Goal: Task Accomplishment & Management: Manage account settings

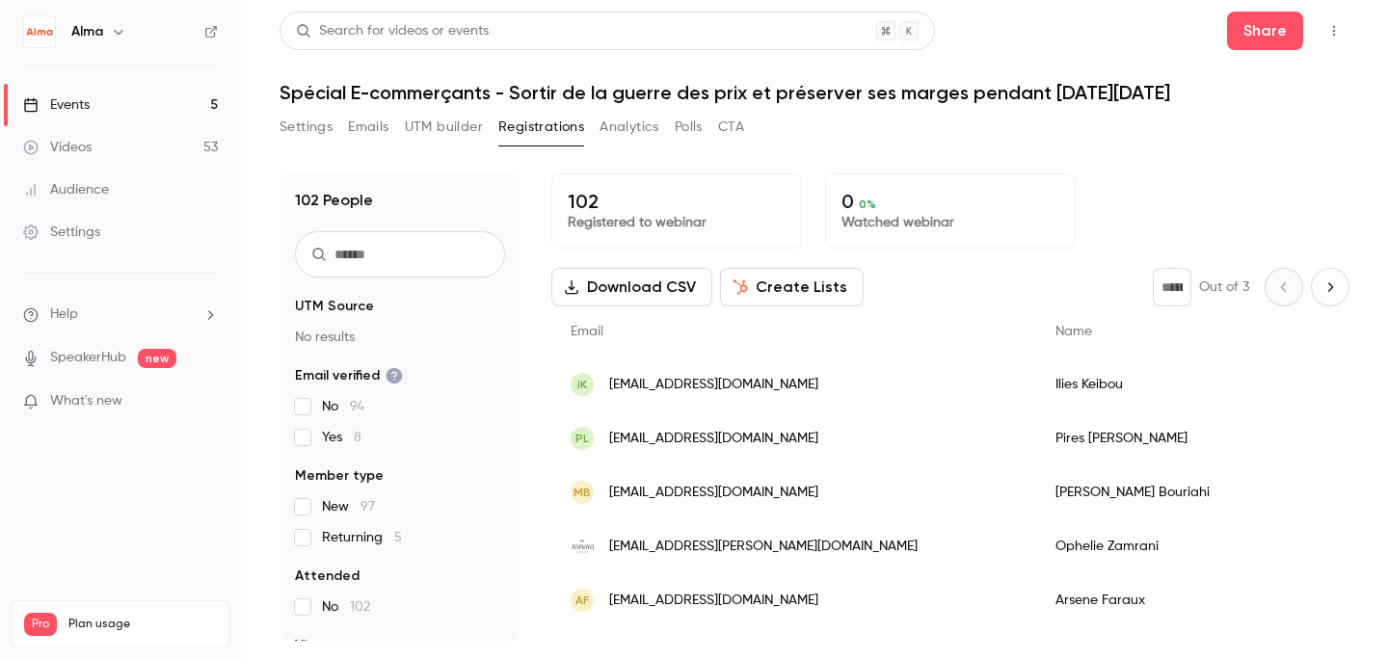
click at [87, 151] on div "Videos" at bounding box center [57, 147] width 68 height 19
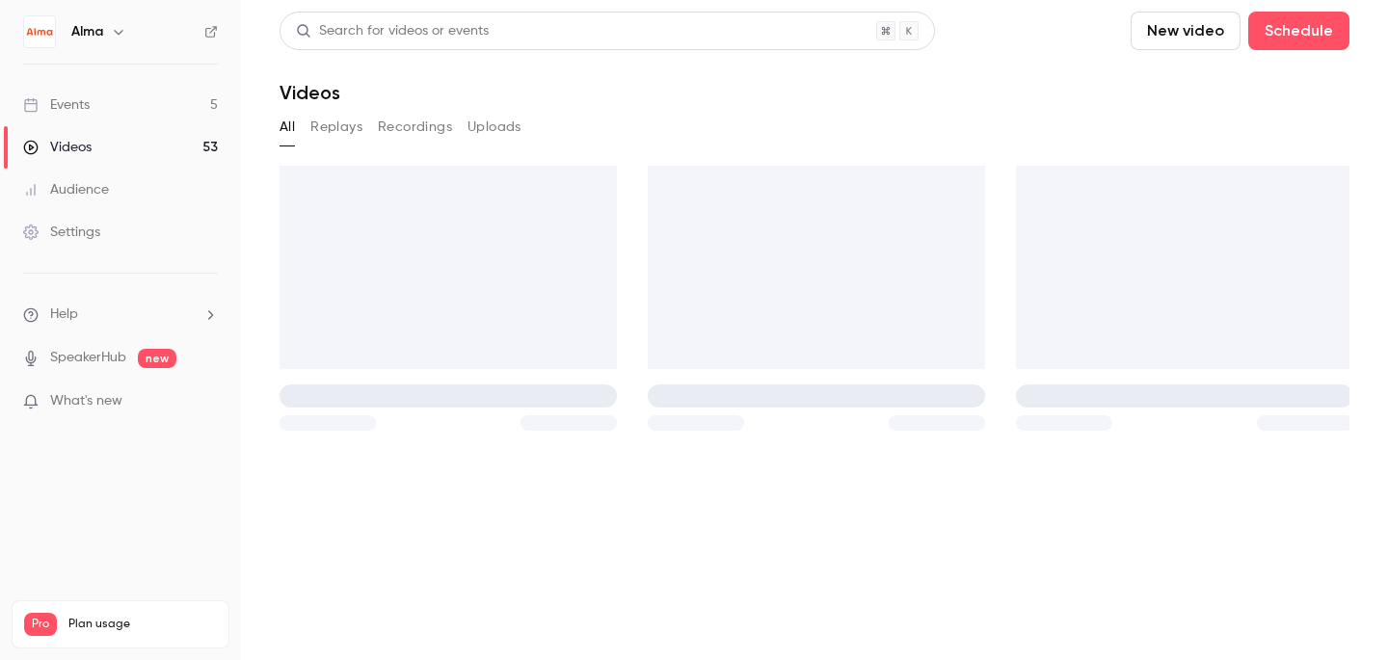
click at [94, 115] on link "Events 5" at bounding box center [120, 105] width 241 height 42
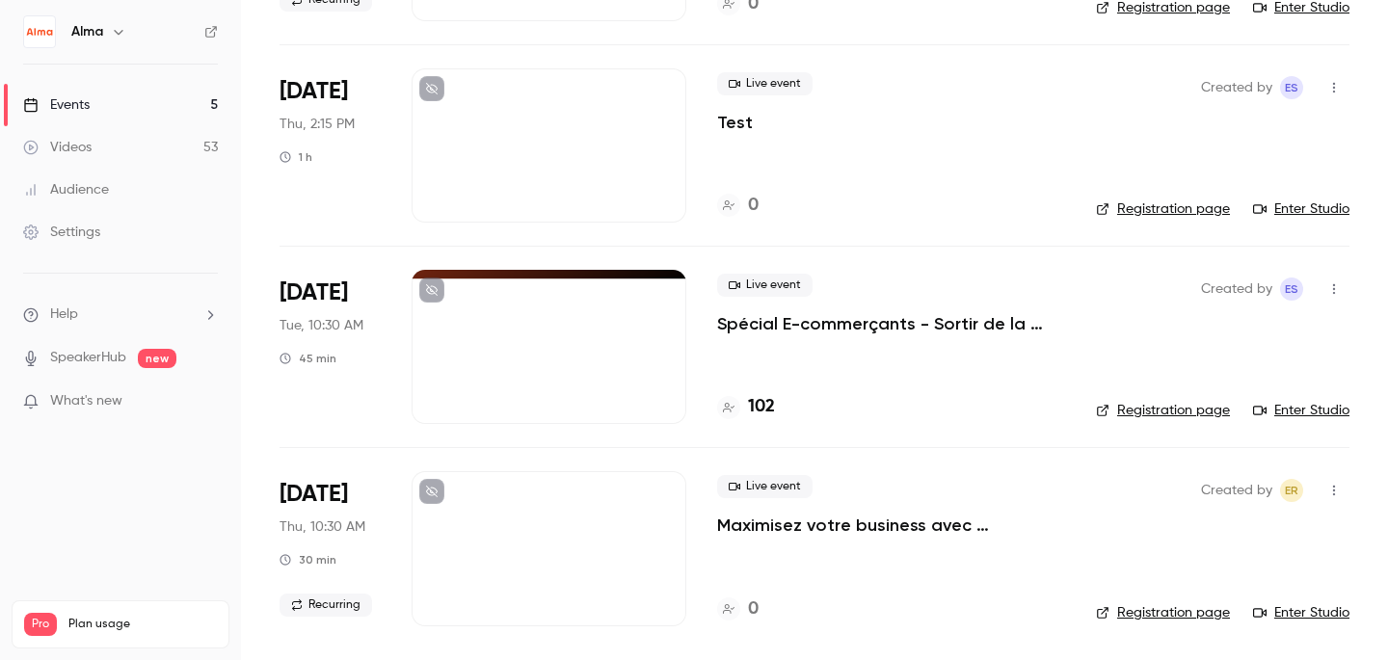
scroll to position [492, 0]
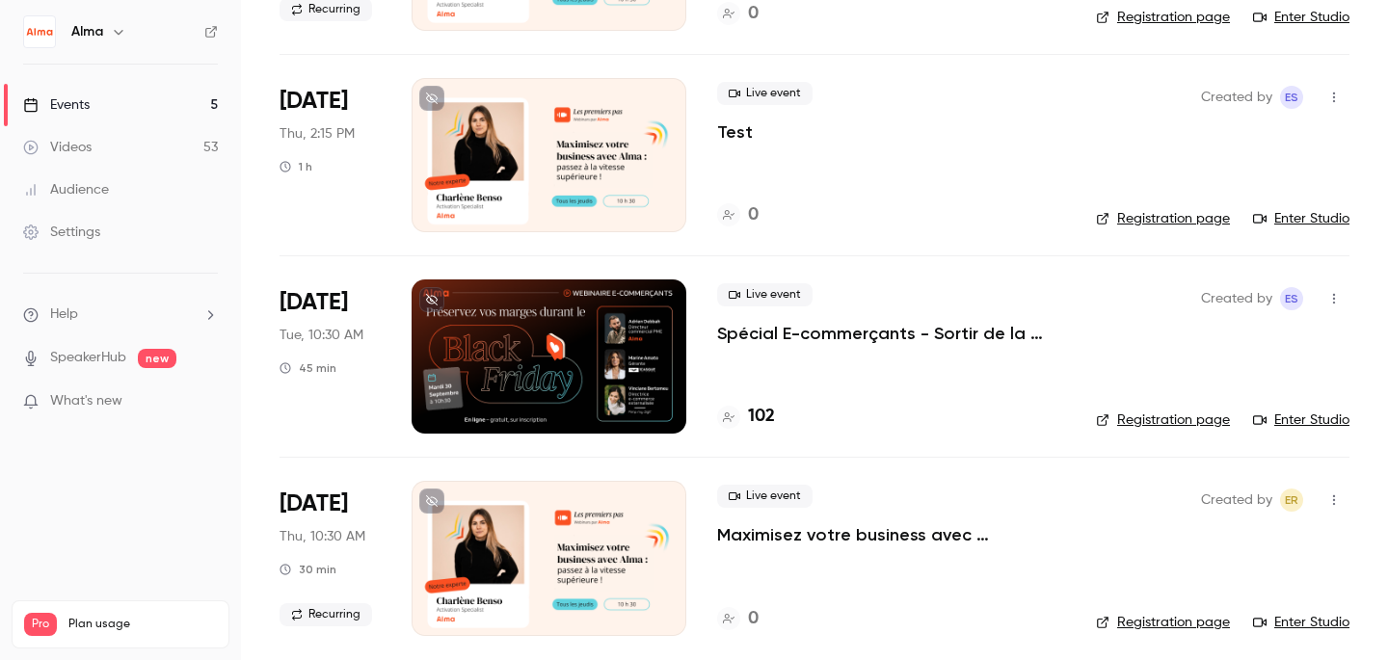
click at [1343, 90] on button "button" at bounding box center [1334, 97] width 31 height 31
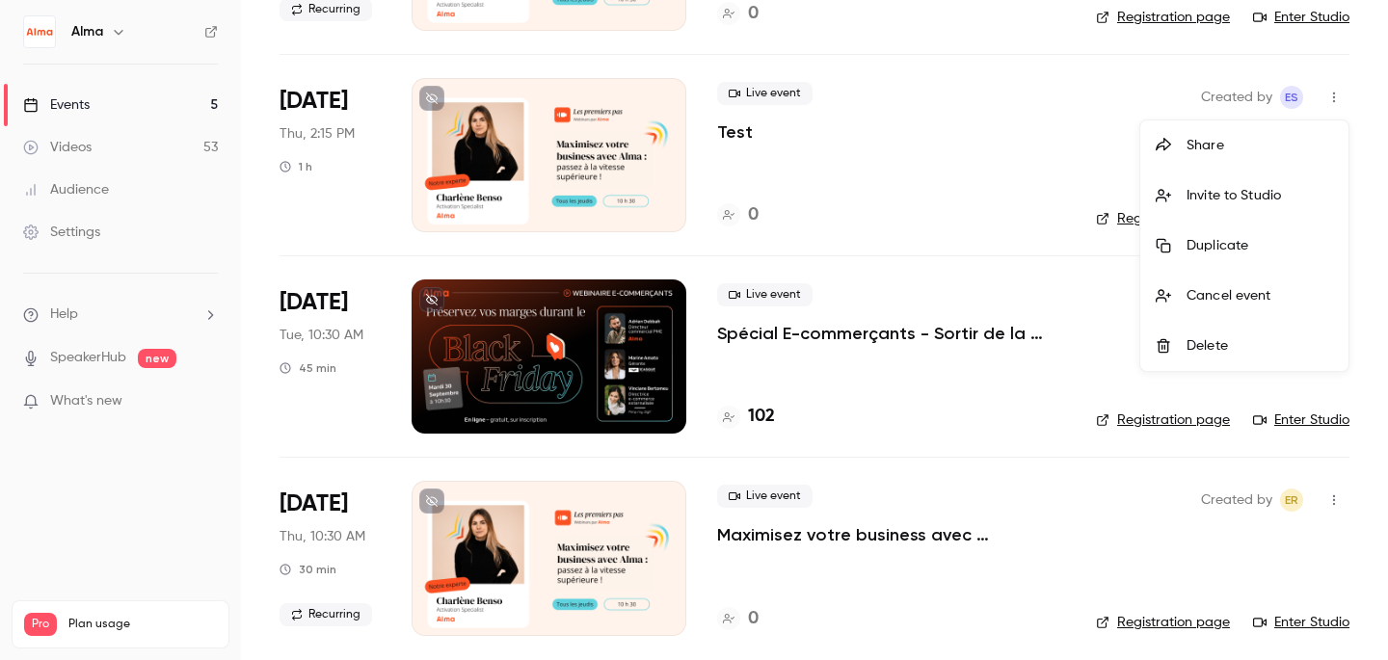
click at [1223, 339] on div "Delete" at bounding box center [1260, 345] width 147 height 19
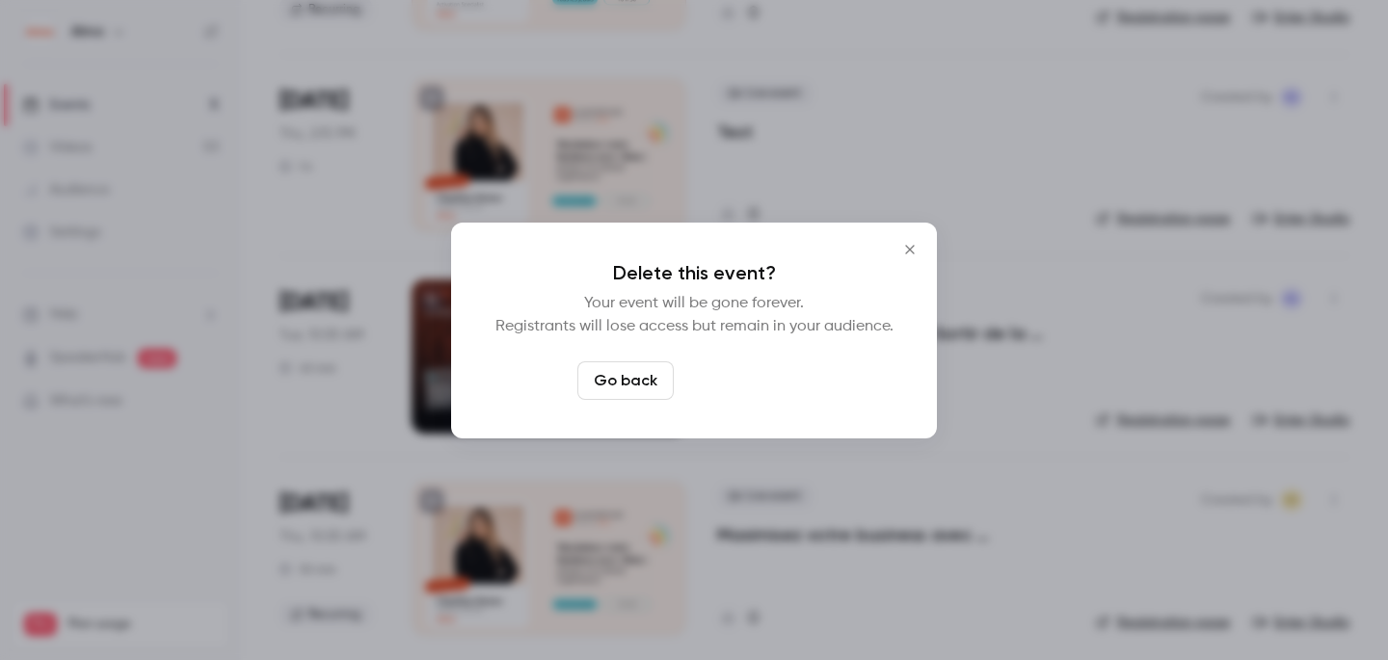
click at [795, 372] on button "Delete event" at bounding box center [746, 381] width 129 height 39
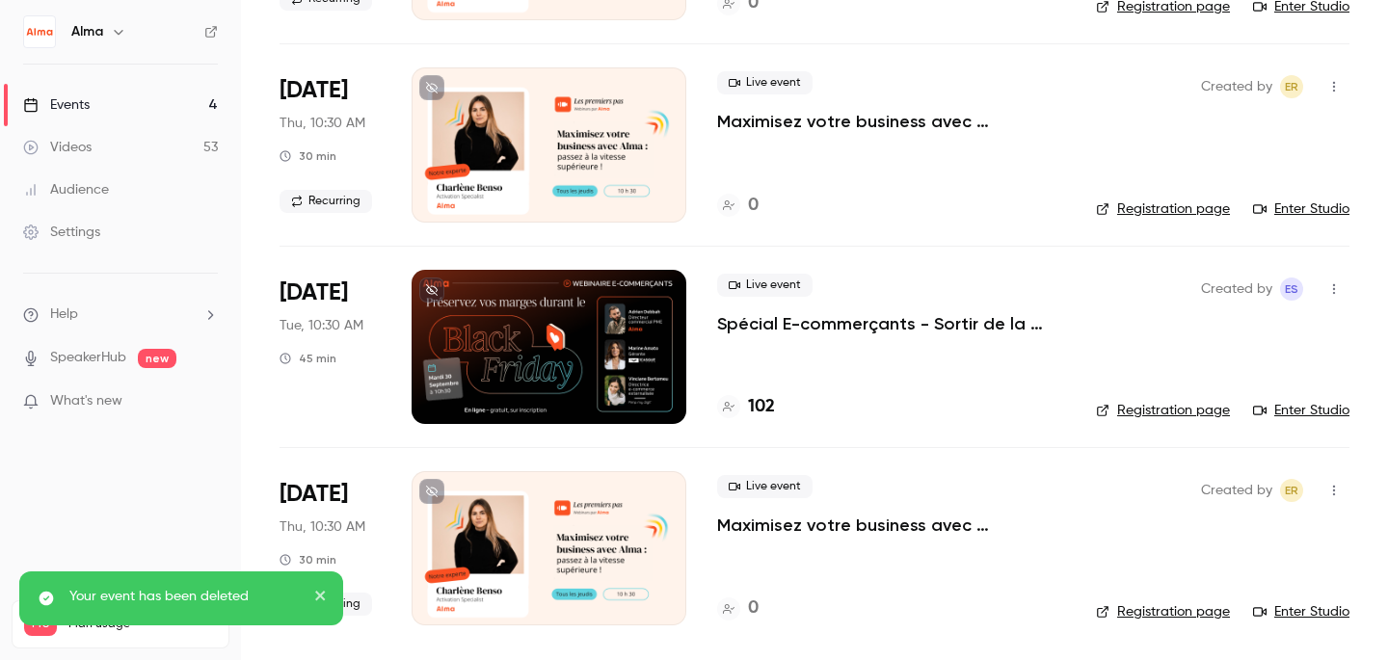
scroll to position [300, 0]
click at [566, 354] on div at bounding box center [549, 347] width 275 height 154
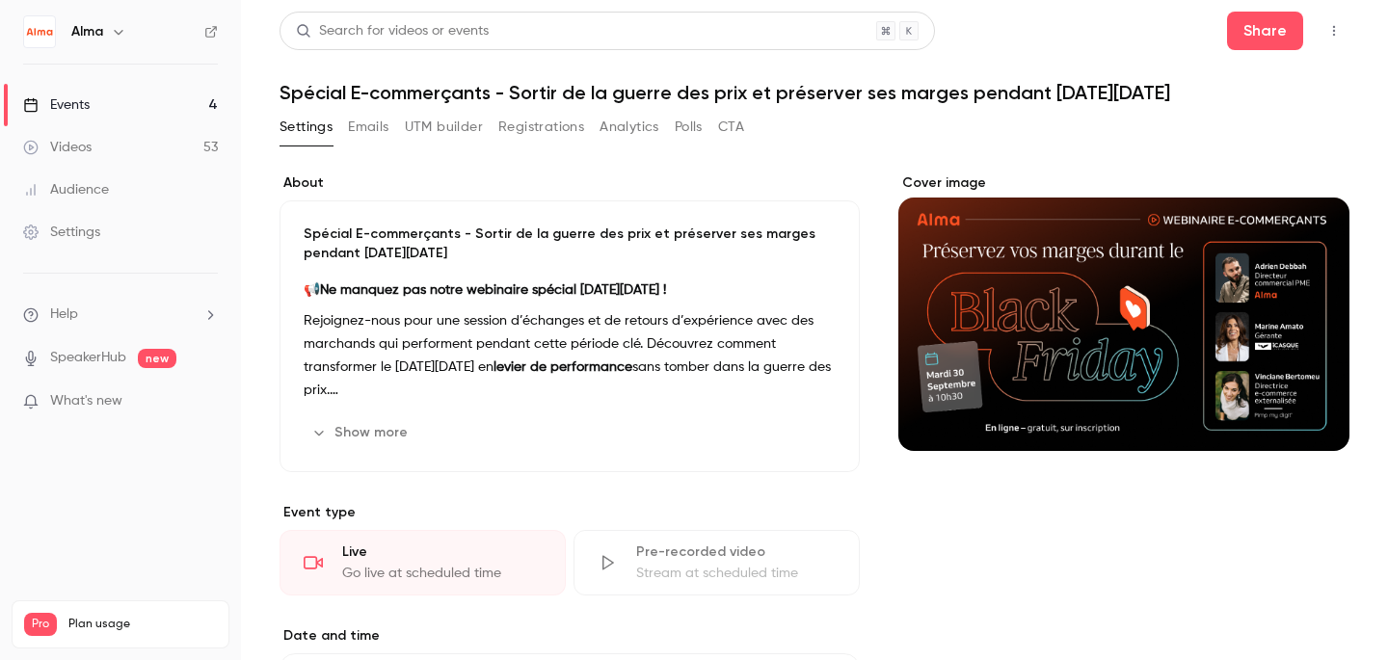
click at [371, 132] on button "Emails" at bounding box center [368, 127] width 40 height 31
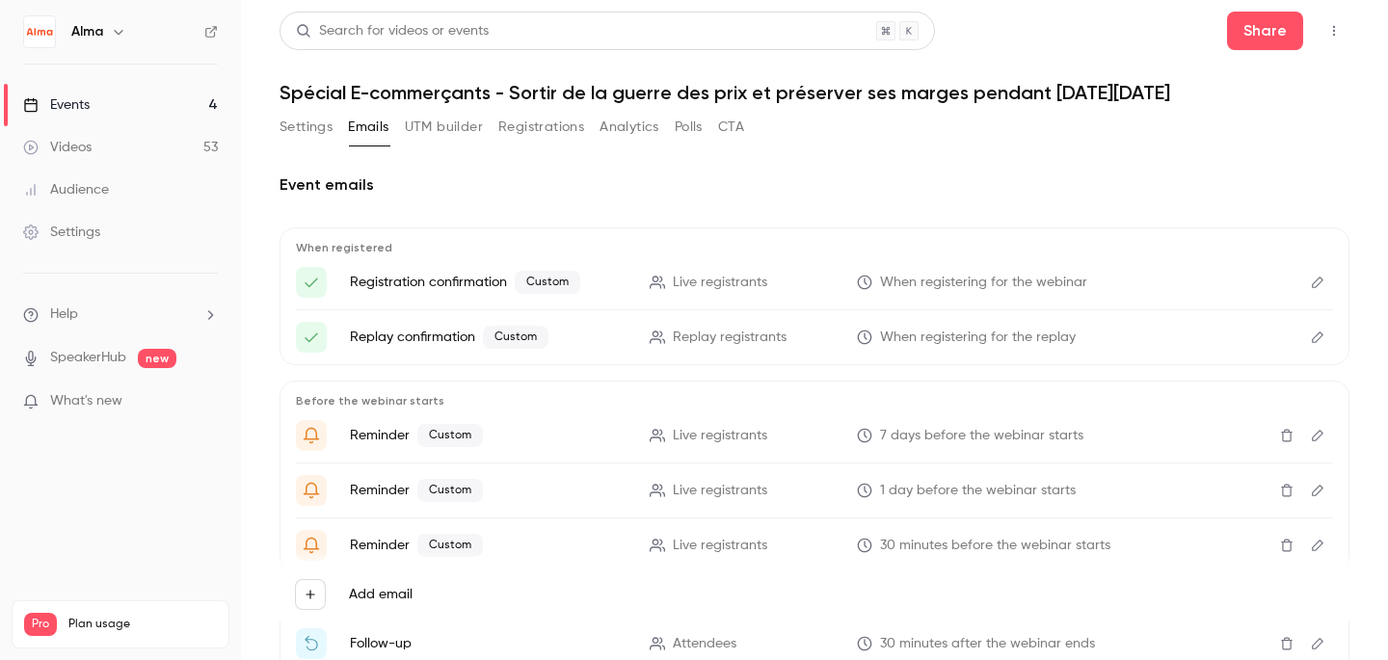
click at [1308, 276] on button "Edit" at bounding box center [1317, 282] width 31 height 31
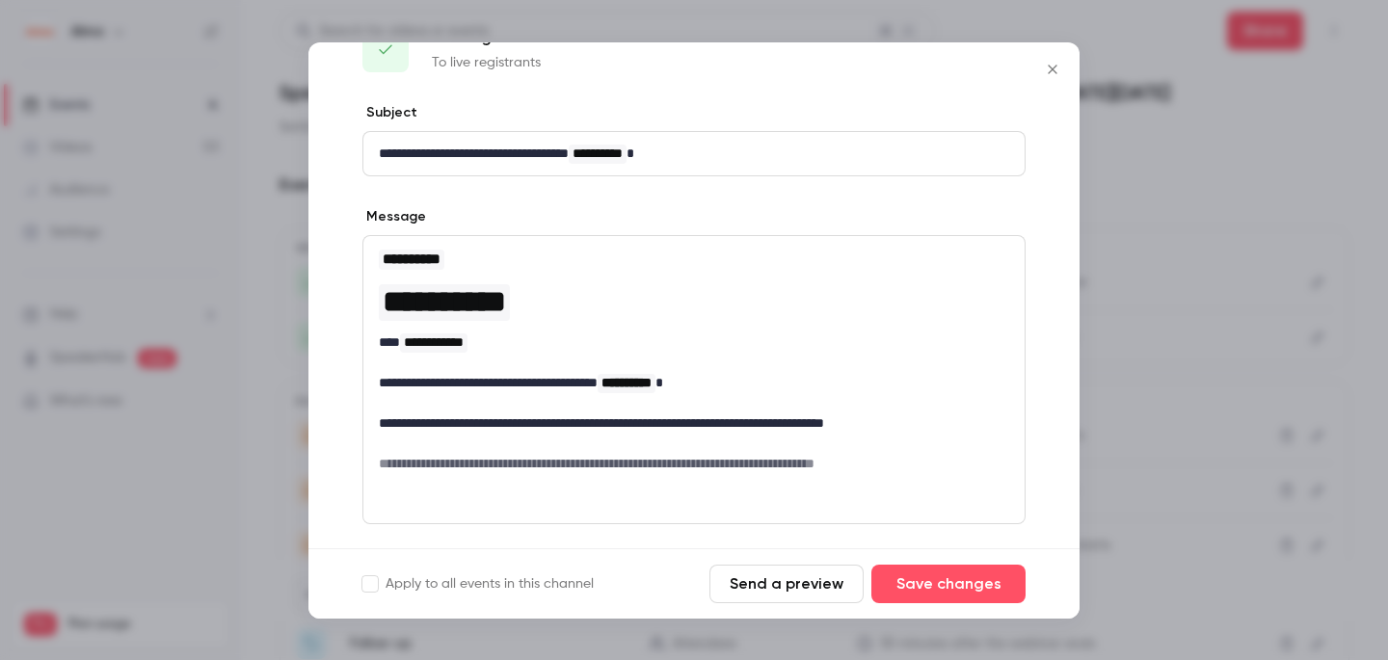
scroll to position [63, 0]
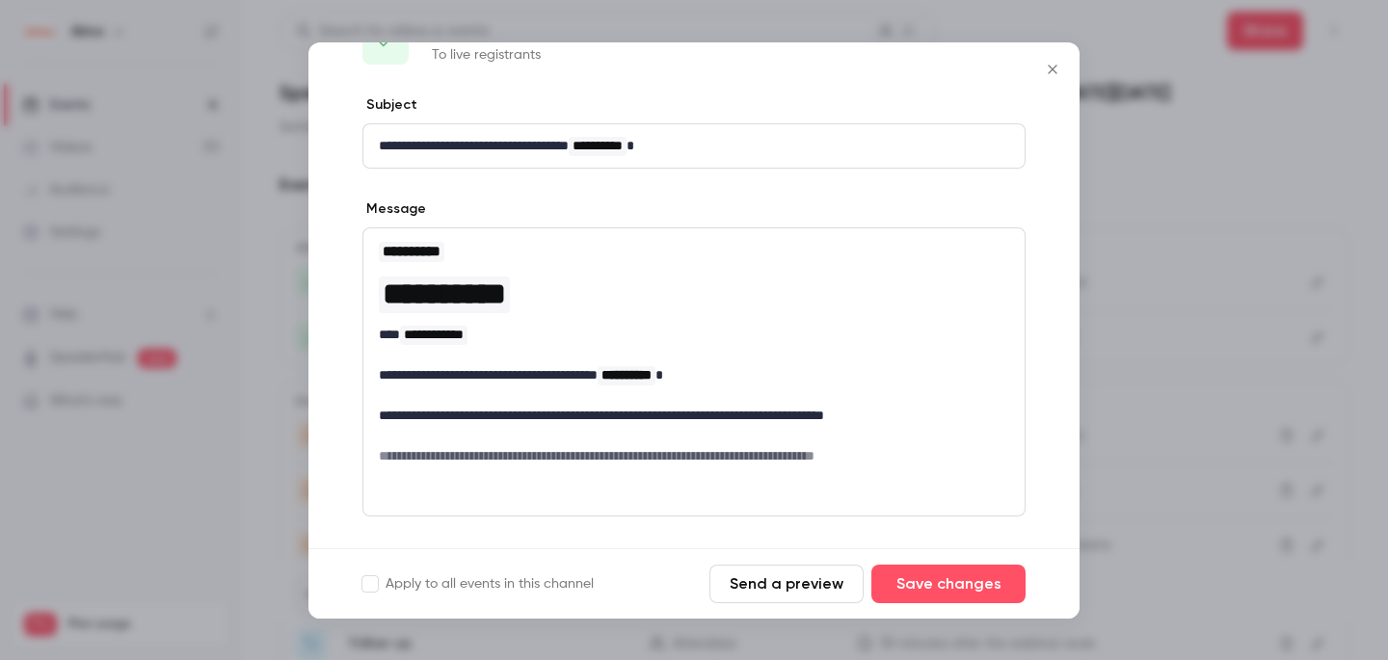
click at [1048, 65] on icon "Close" at bounding box center [1052, 69] width 23 height 15
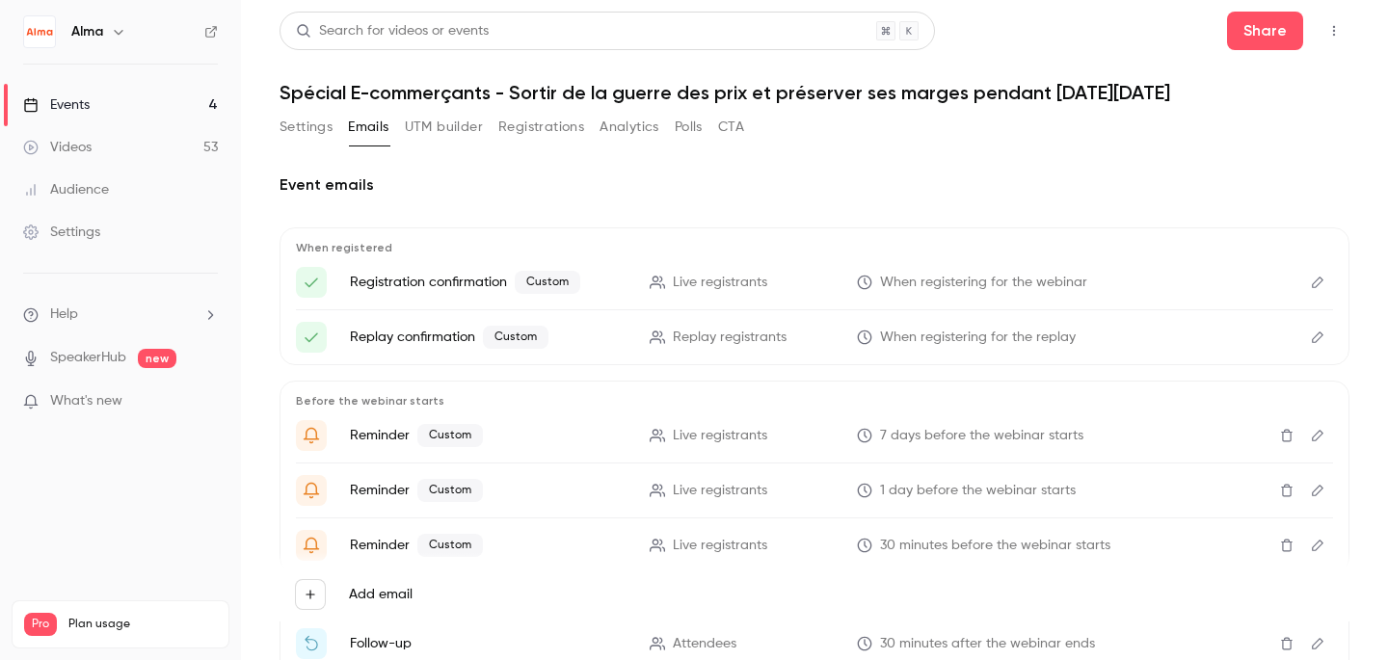
click at [1306, 435] on button "Edit" at bounding box center [1317, 435] width 31 height 31
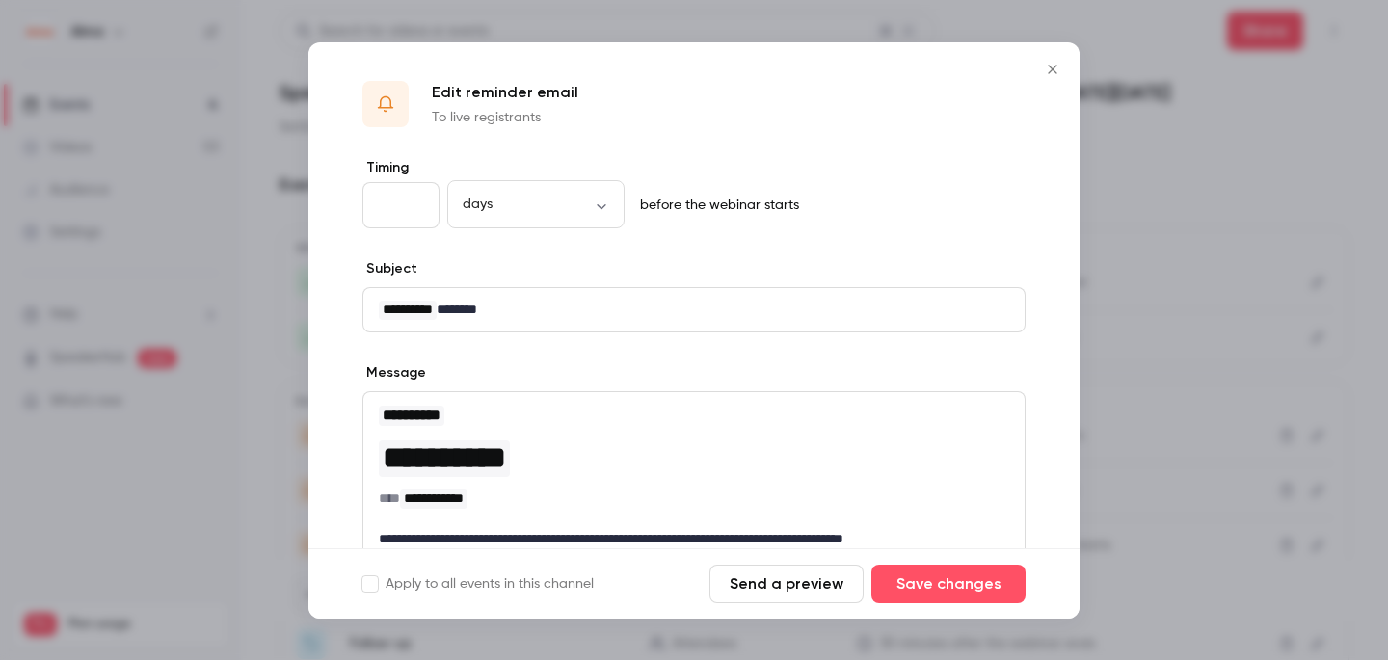
scroll to position [123, 0]
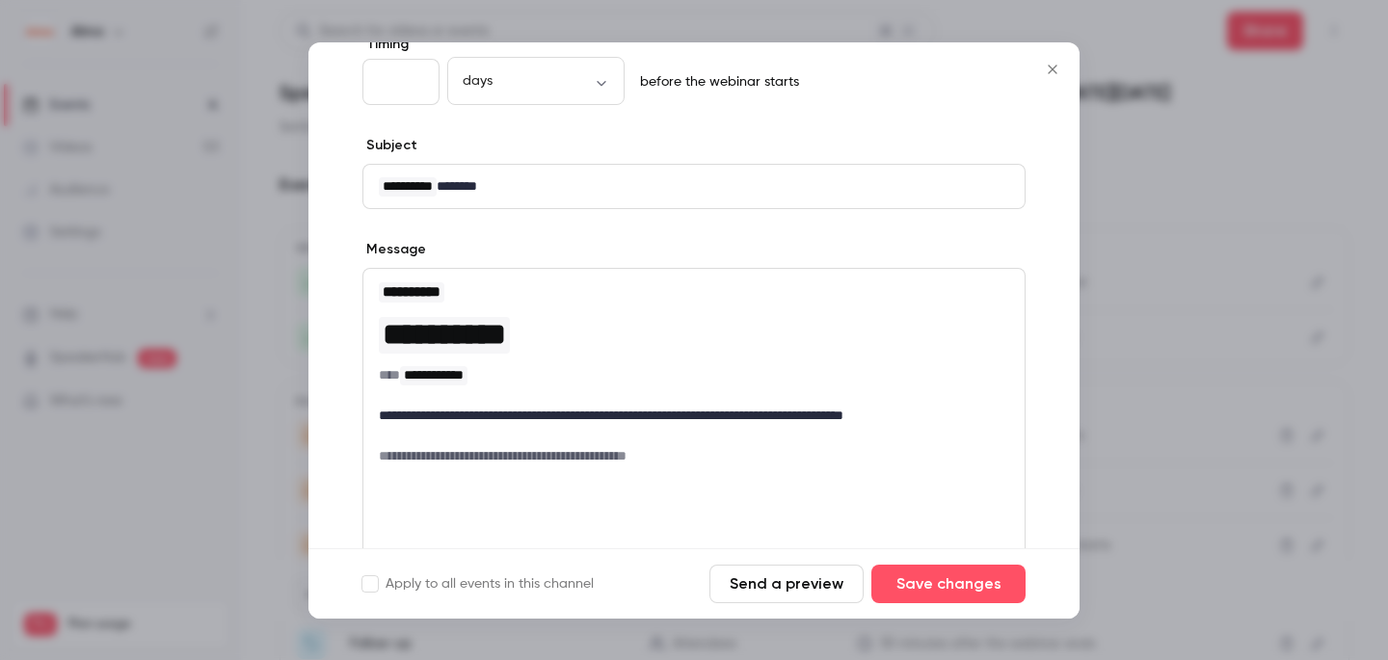
click at [1050, 69] on icon "Close" at bounding box center [1052, 69] width 23 height 15
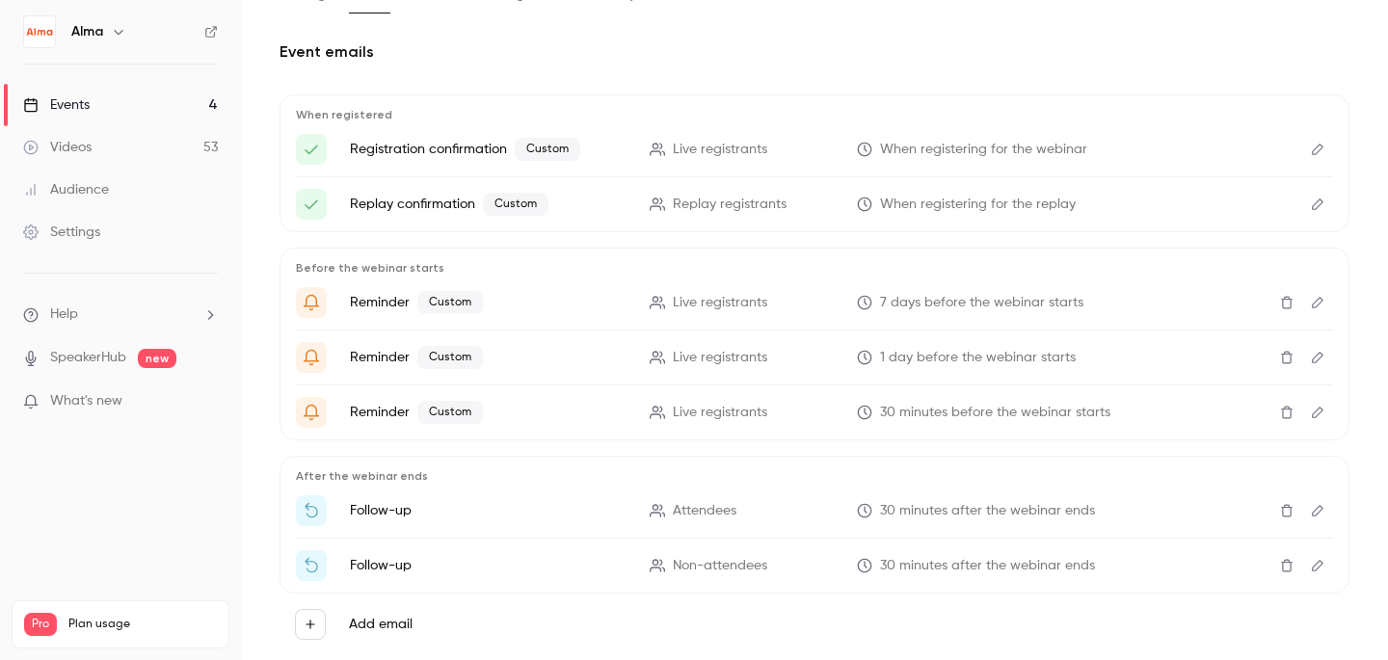
scroll to position [135, 0]
click at [1315, 505] on icon "Edit" at bounding box center [1317, 508] width 15 height 13
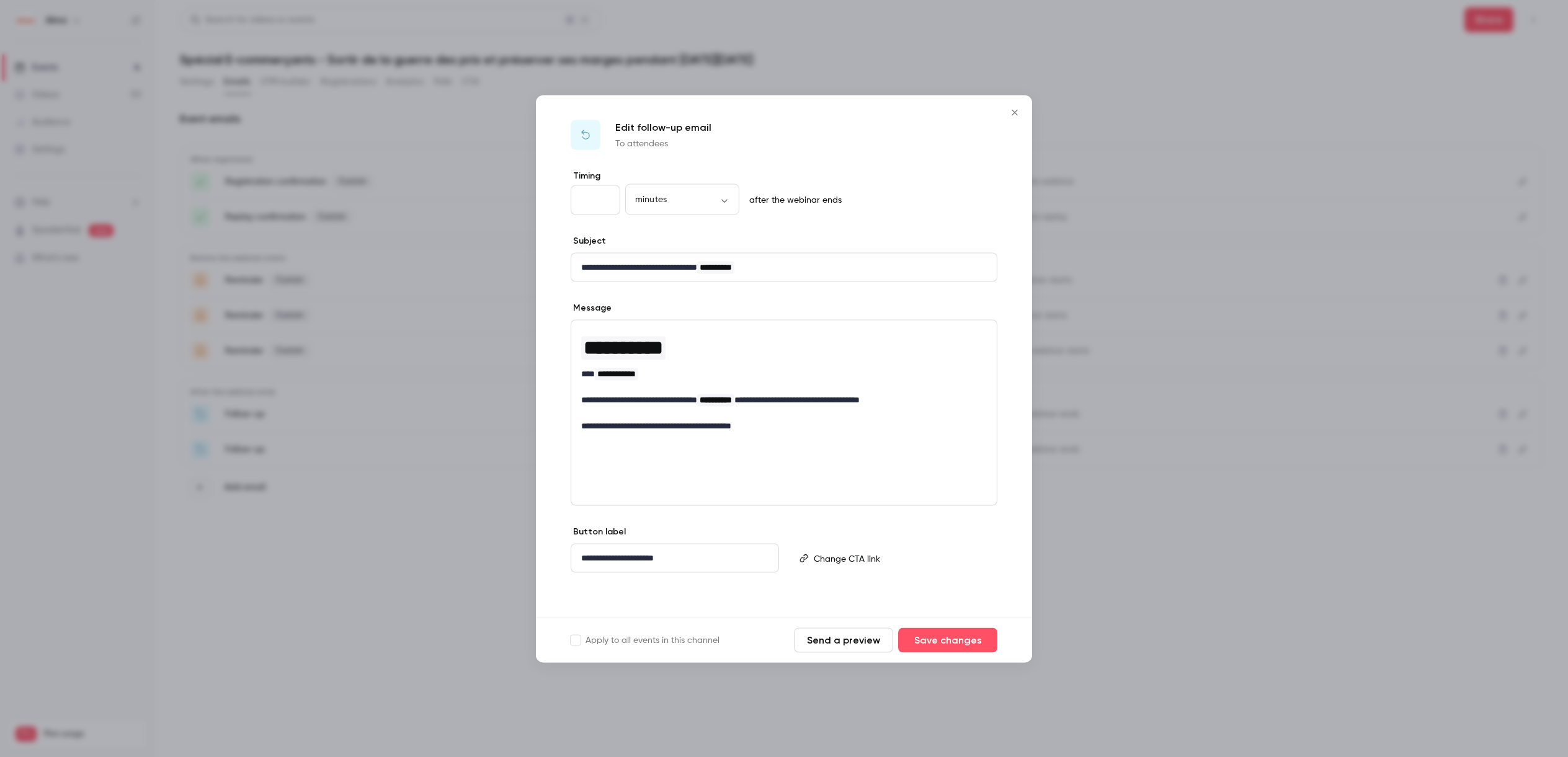
scroll to position [0, 0]
